Goal: Navigation & Orientation: Go to known website

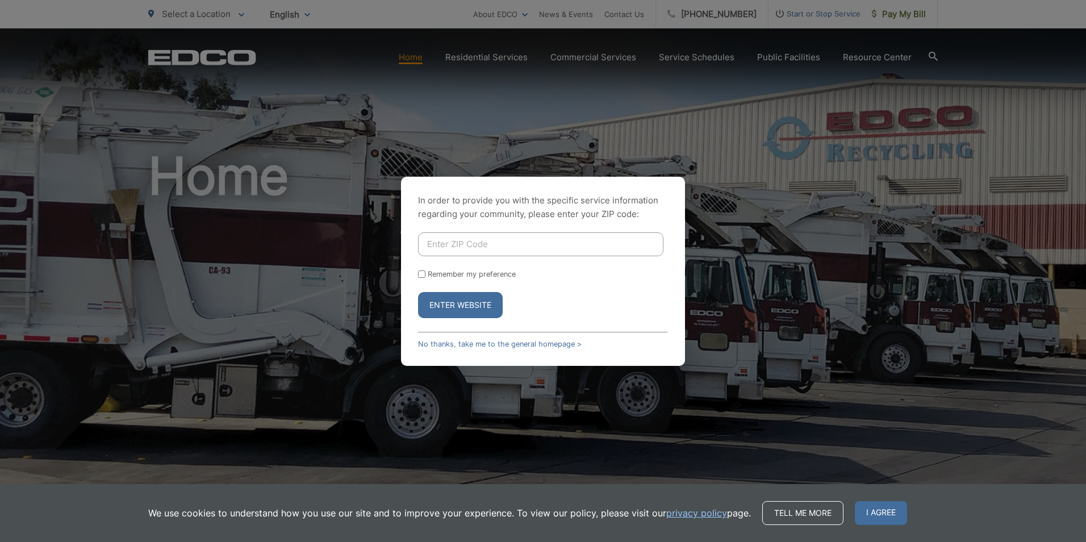
click at [460, 300] on button "Enter Website" at bounding box center [460, 305] width 85 height 26
click at [525, 245] on input "Enter ZIP Code" at bounding box center [540, 244] width 245 height 24
type input "91977"
click at [424, 274] on input "Remember my preference" at bounding box center [421, 273] width 7 height 7
checkbox input "true"
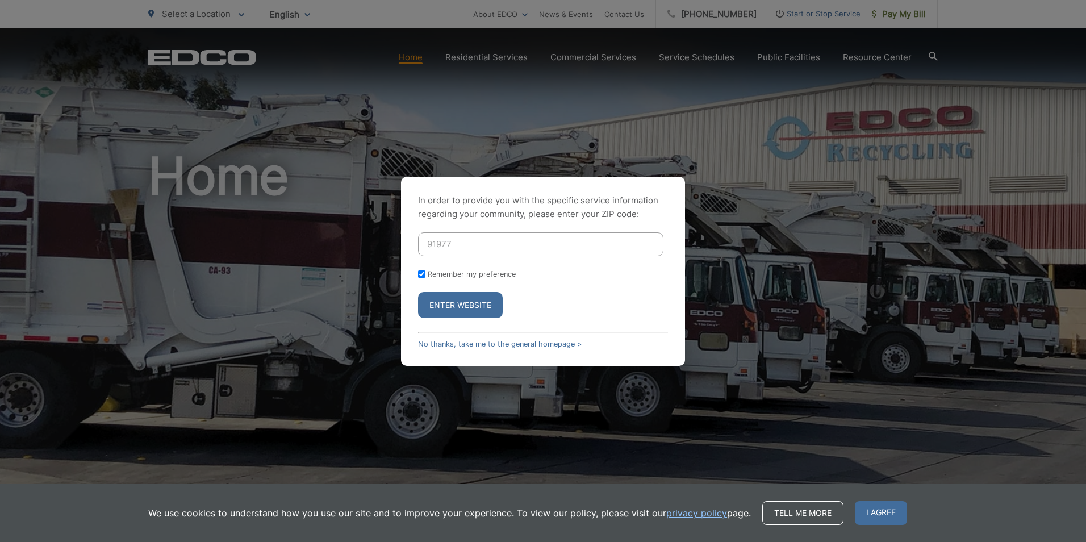
click at [469, 312] on button "Enter Website" at bounding box center [460, 305] width 85 height 26
